Goal: Information Seeking & Learning: Understand process/instructions

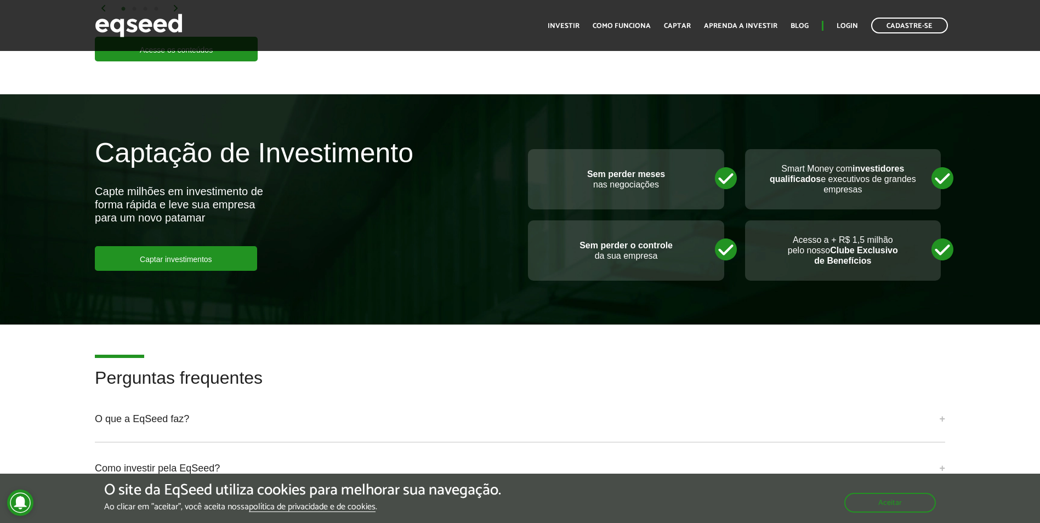
scroll to position [2358, 0]
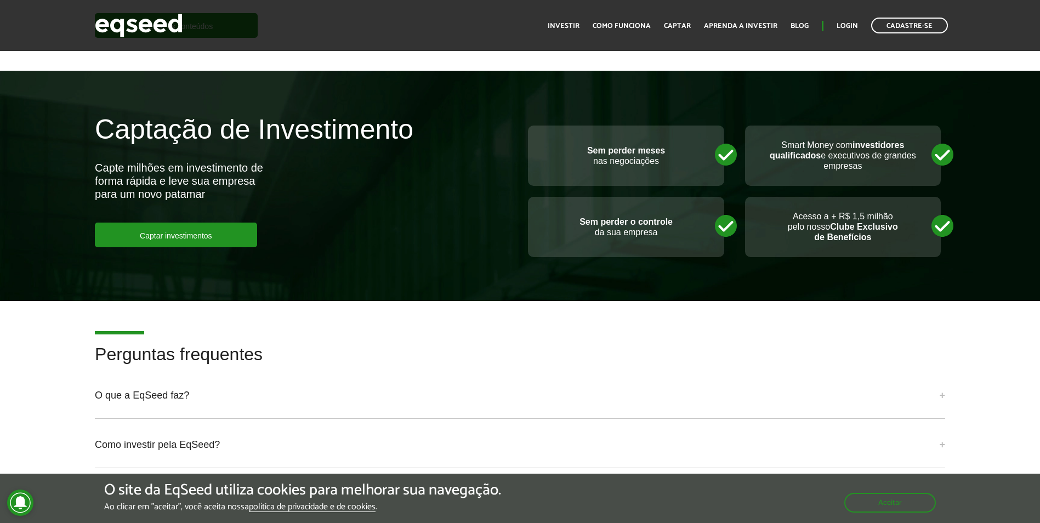
click at [590, 26] on ul "Início Investir Como funciona Captar Aprenda a investir Blog Login Cadastre-se" at bounding box center [747, 26] width 411 height 16
click at [611, 26] on link "Como funciona" at bounding box center [622, 25] width 58 height 7
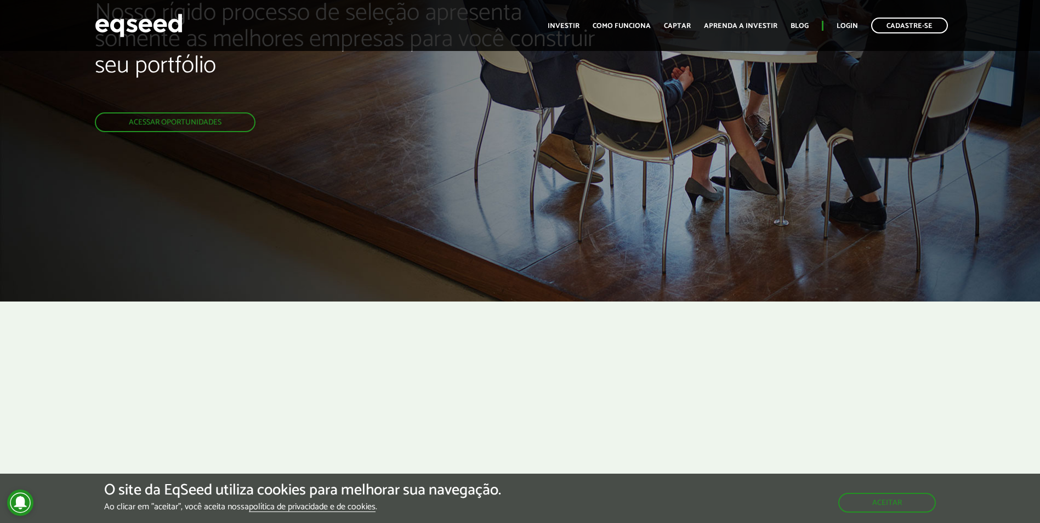
scroll to position [165, 0]
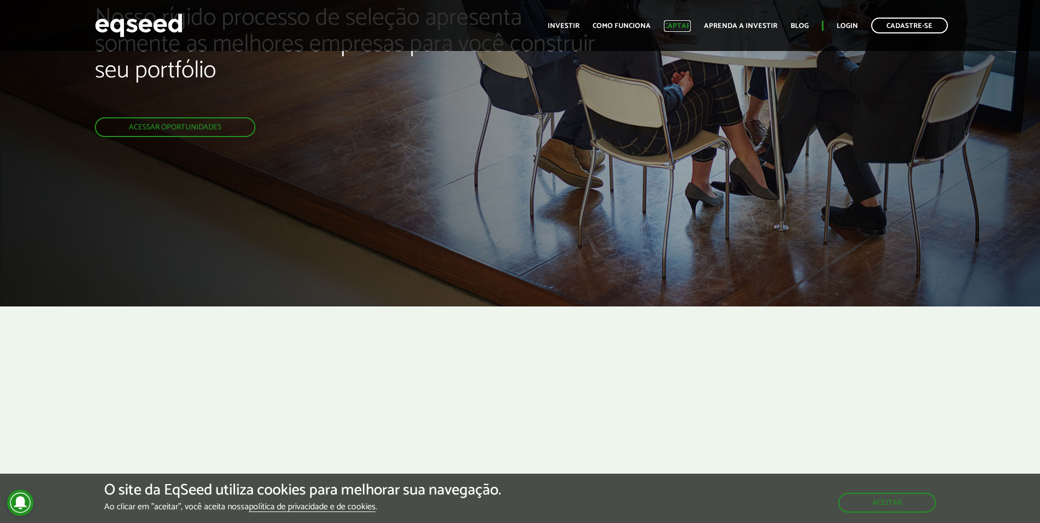
click at [674, 24] on link "Captar" at bounding box center [677, 25] width 27 height 7
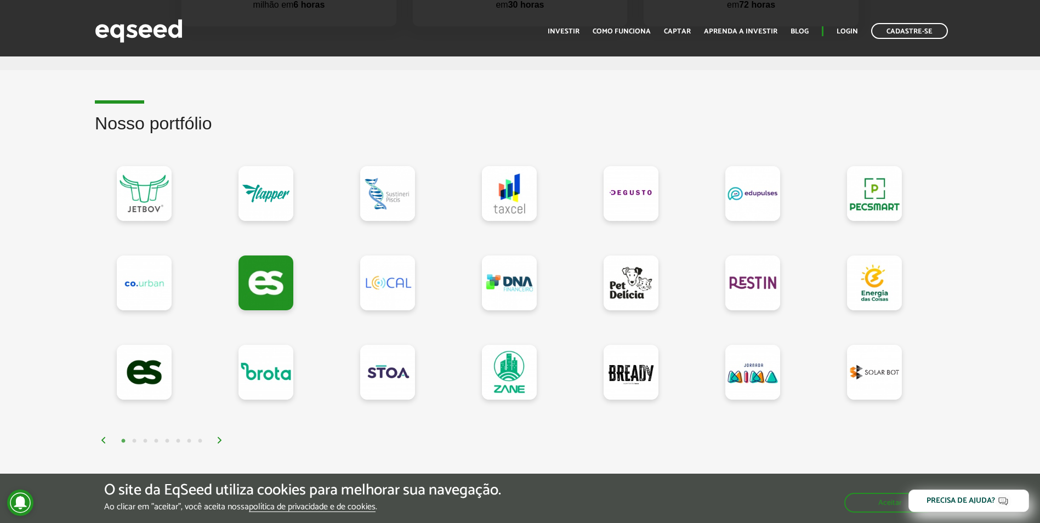
scroll to position [878, 0]
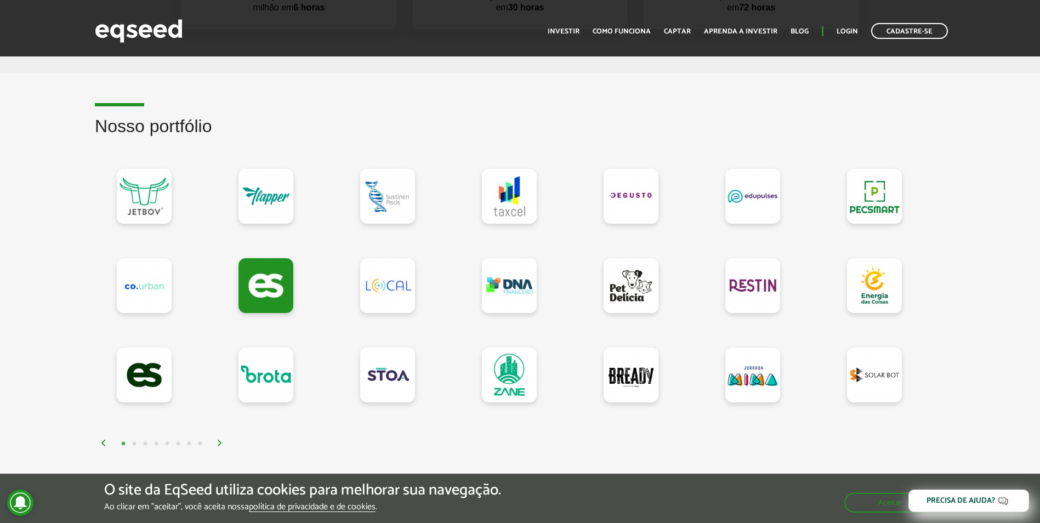
click at [216, 445] on div "1 2 3 4 5 6 7 8" at bounding box center [522, 443] width 845 height 13
click at [220, 444] on img at bounding box center [220, 443] width 7 height 7
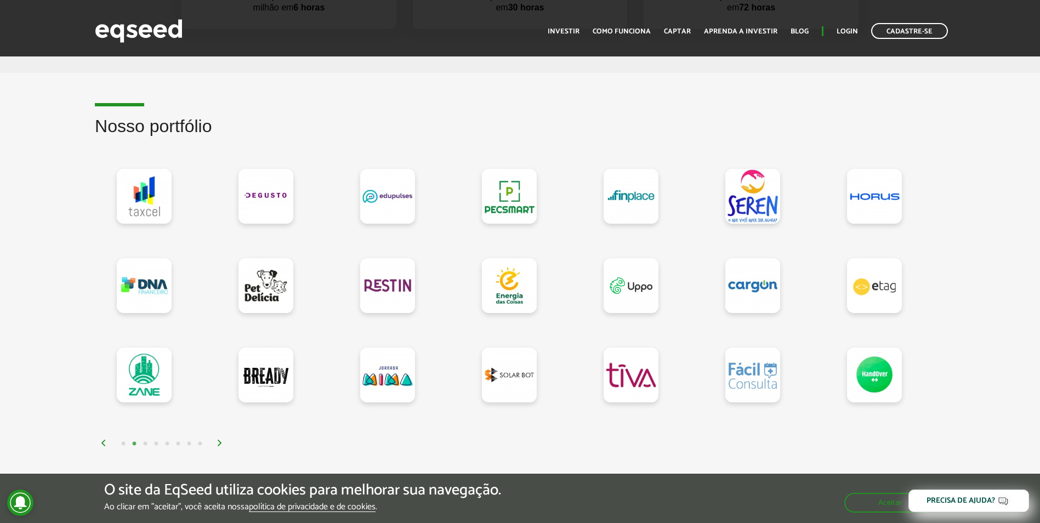
click at [221, 444] on img at bounding box center [220, 443] width 7 height 7
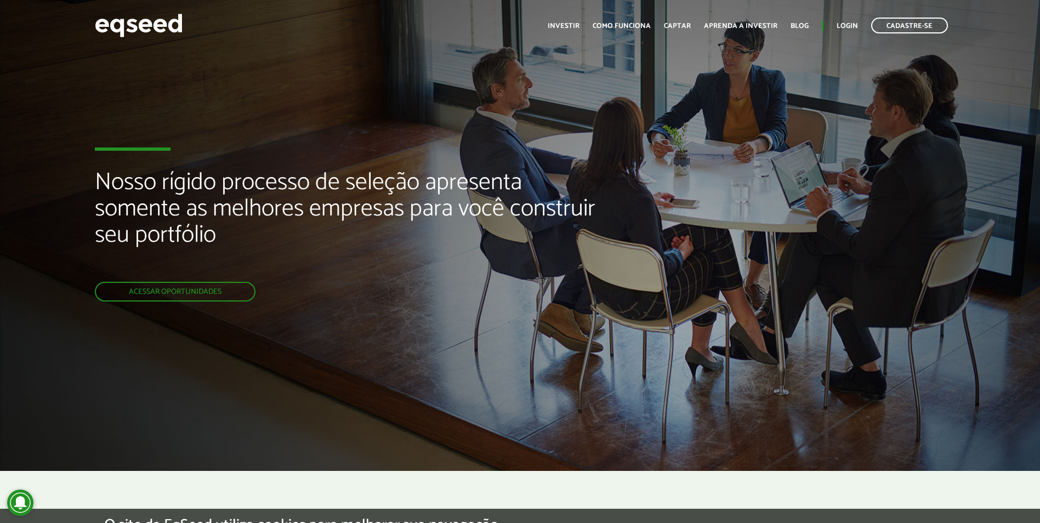
scroll to position [165, 0]
